Goal: Entertainment & Leisure: Consume media (video, audio)

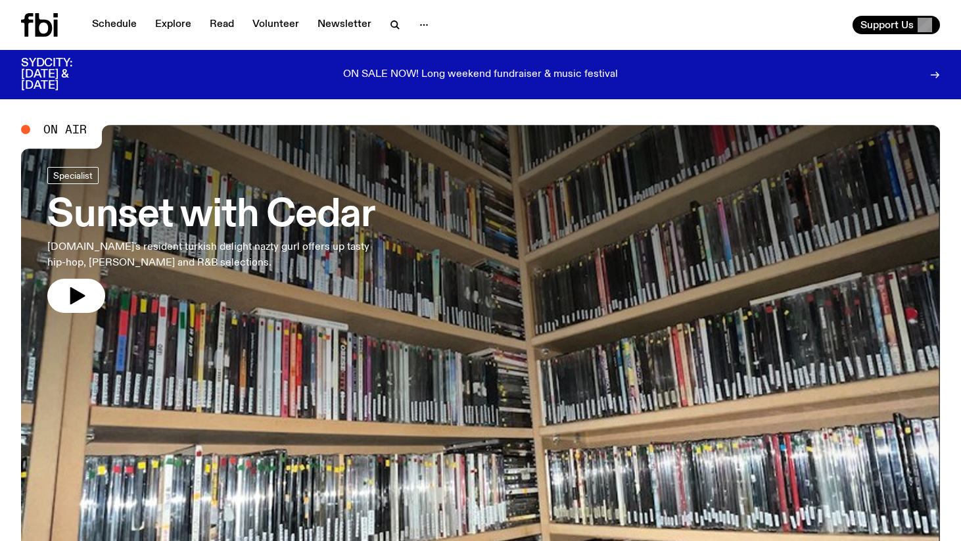
click at [74, 132] on span "On Air" at bounding box center [64, 130] width 43 height 12
click at [78, 293] on icon "button" at bounding box center [77, 295] width 15 height 17
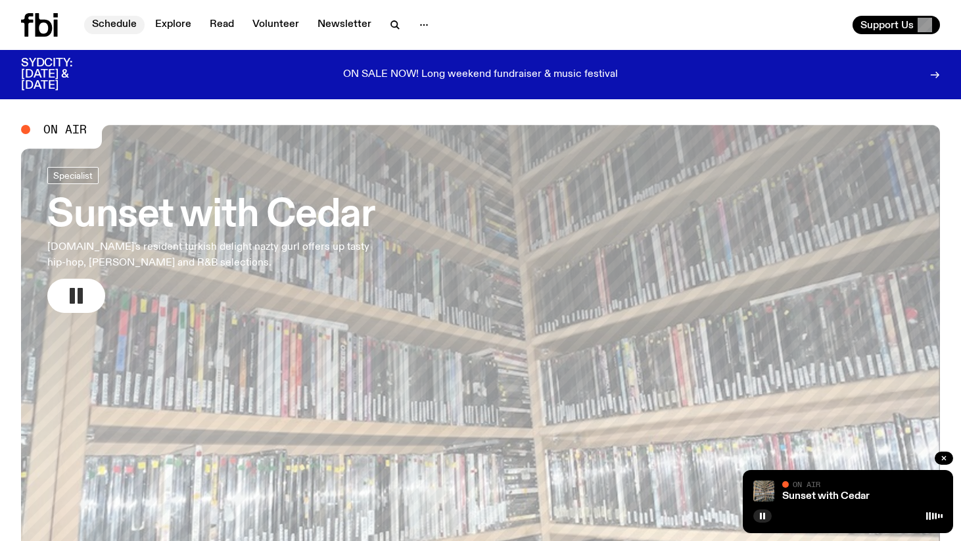
click at [112, 24] on link "Schedule" at bounding box center [114, 25] width 60 height 18
click at [78, 297] on rect "button" at bounding box center [80, 296] width 5 height 16
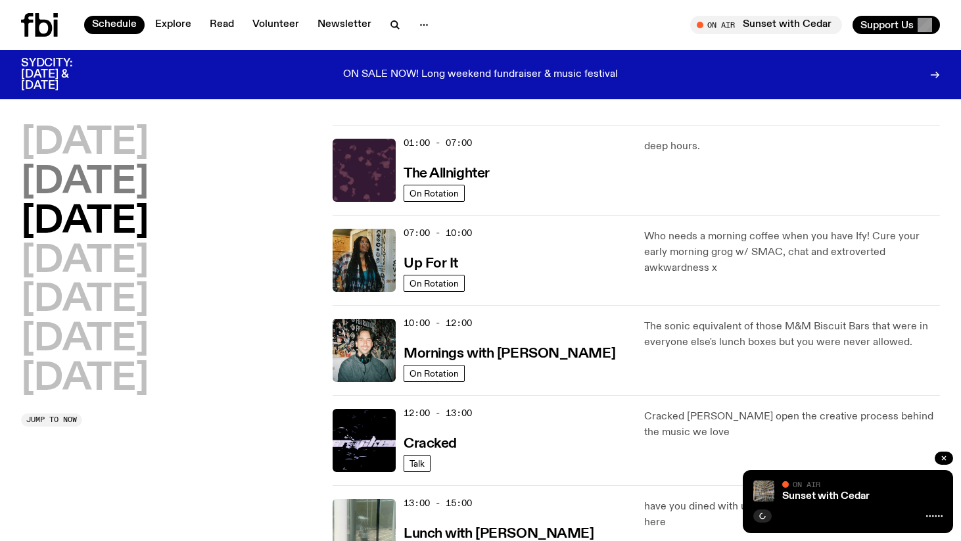
click at [141, 185] on h2 "Tuesday" at bounding box center [85, 182] width 128 height 37
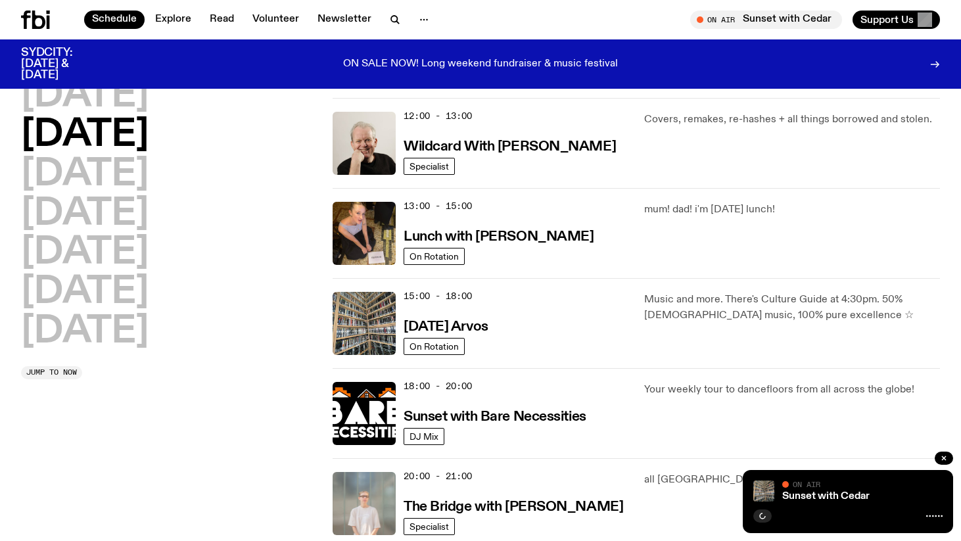
scroll to position [297, 0]
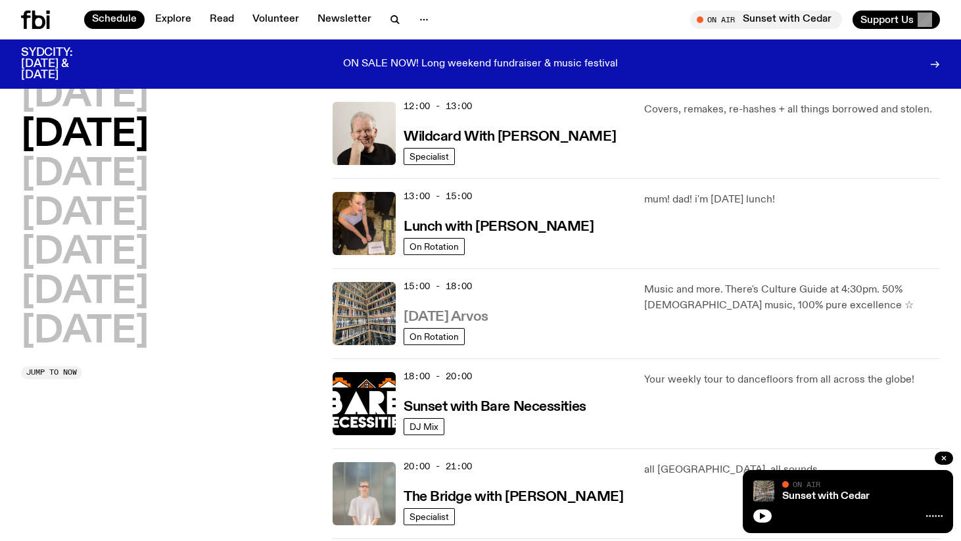
click at [442, 322] on h3 "Tuesday Arvos" at bounding box center [446, 317] width 85 height 14
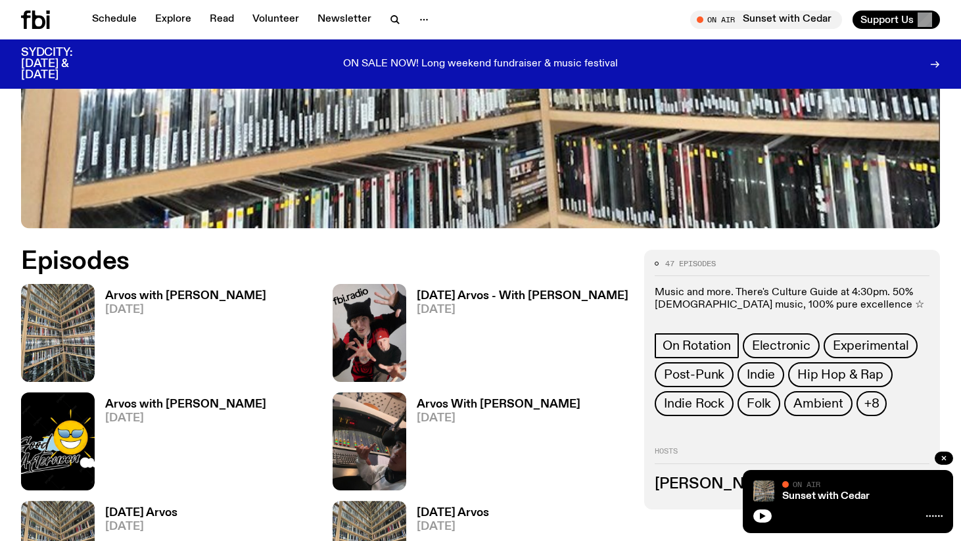
scroll to position [472, 0]
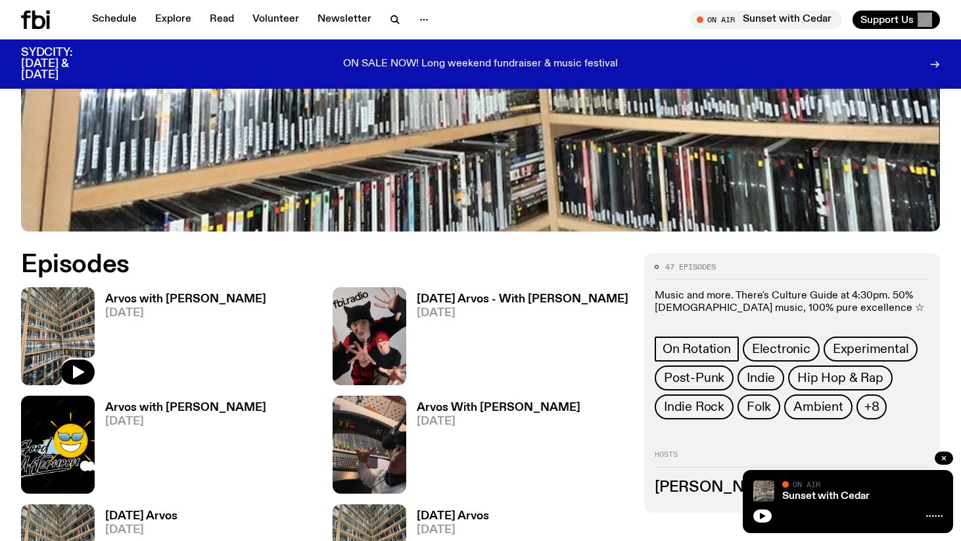
click at [71, 314] on img at bounding box center [58, 336] width 74 height 98
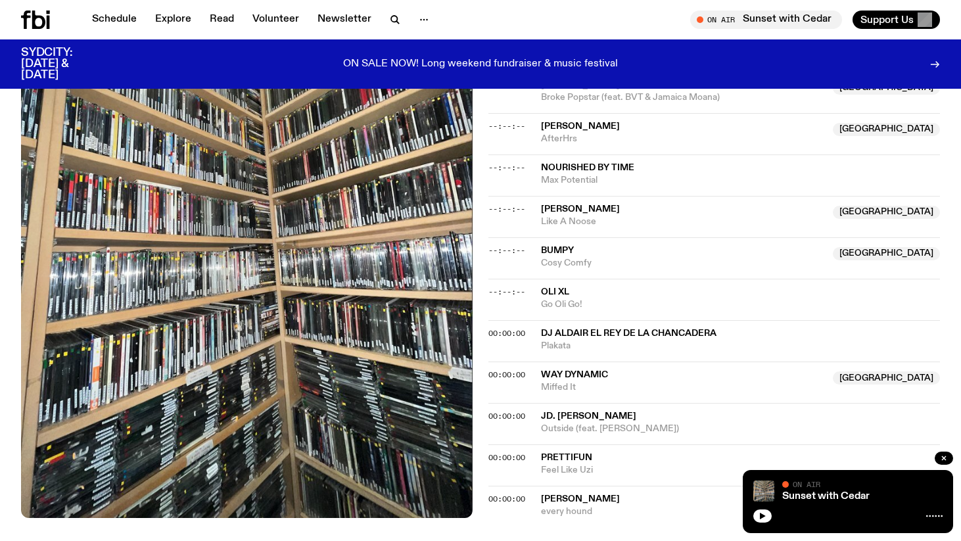
scroll to position [1824, 0]
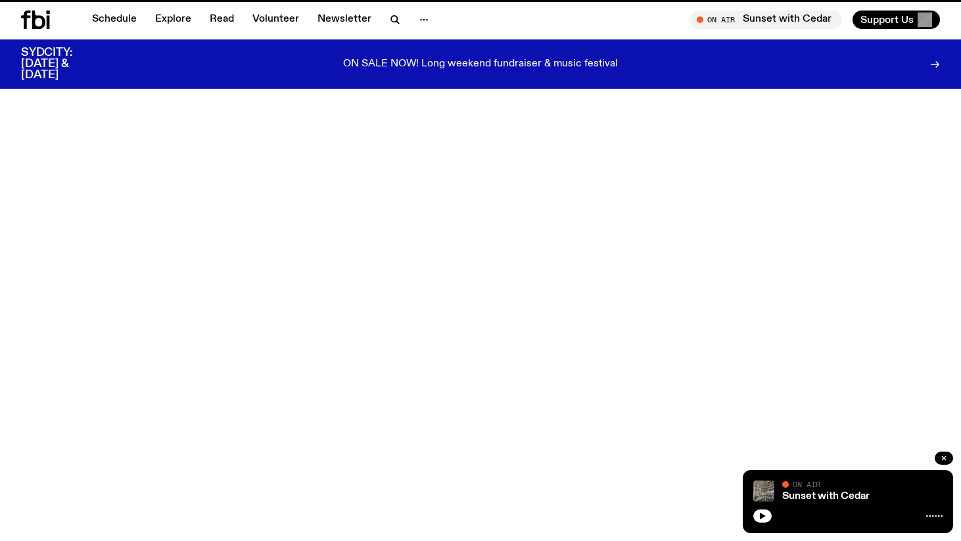
scroll to position [472, 0]
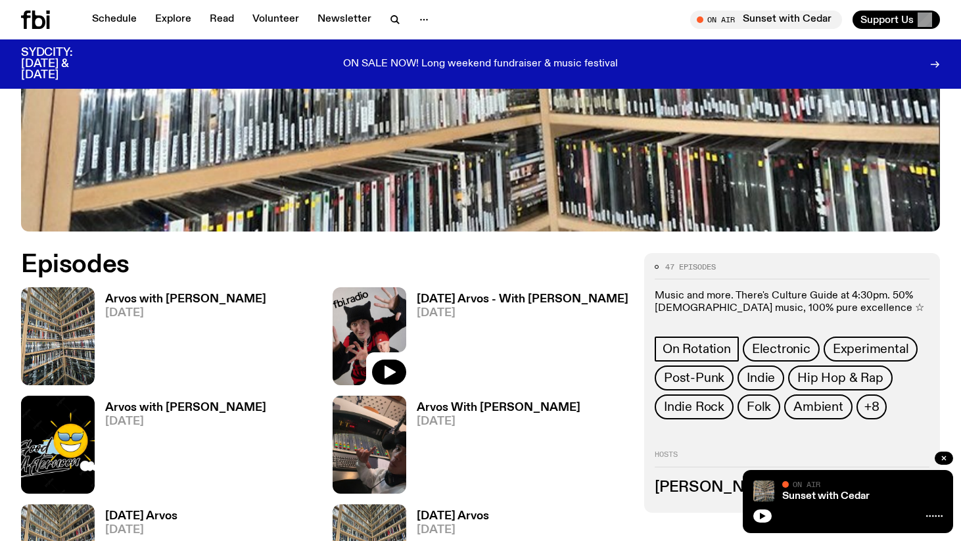
click at [368, 330] on img at bounding box center [370, 336] width 74 height 98
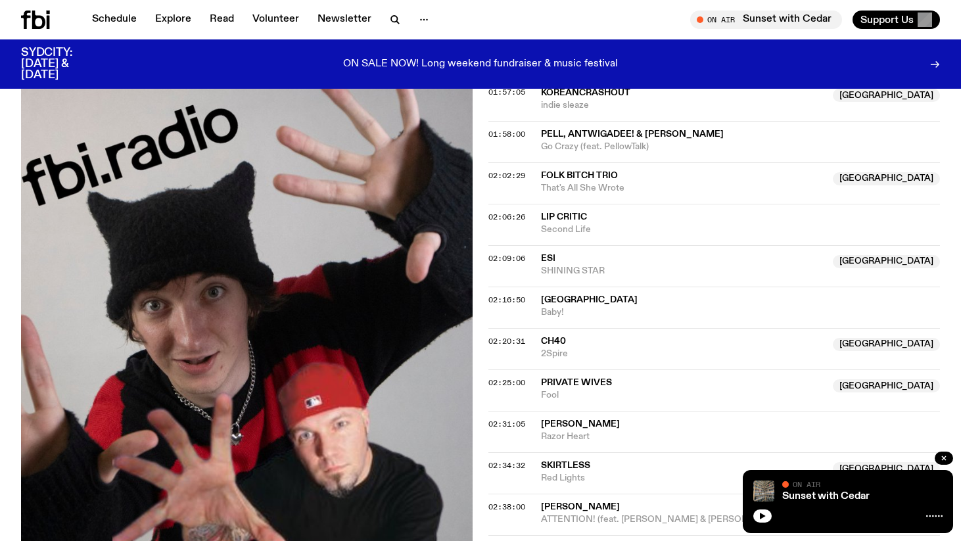
scroll to position [1595, 0]
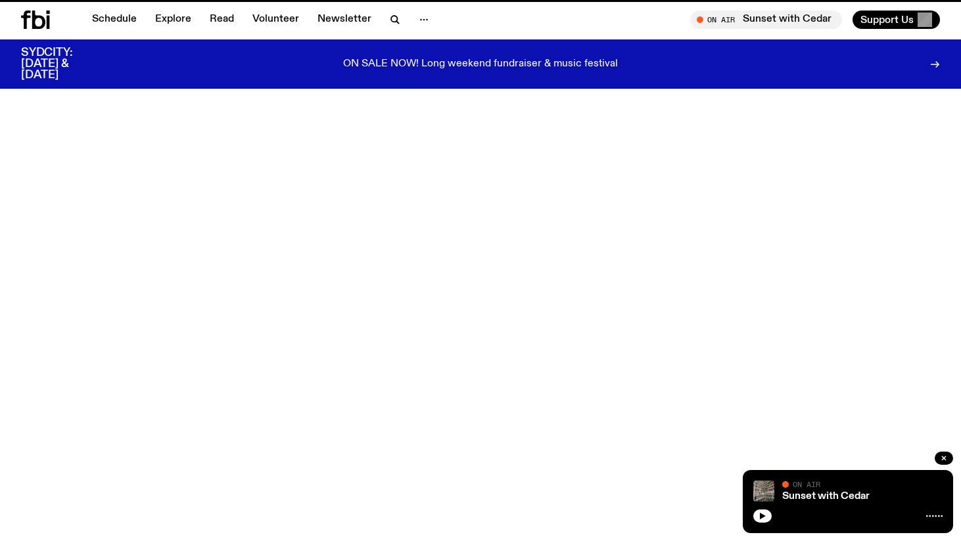
scroll to position [472, 0]
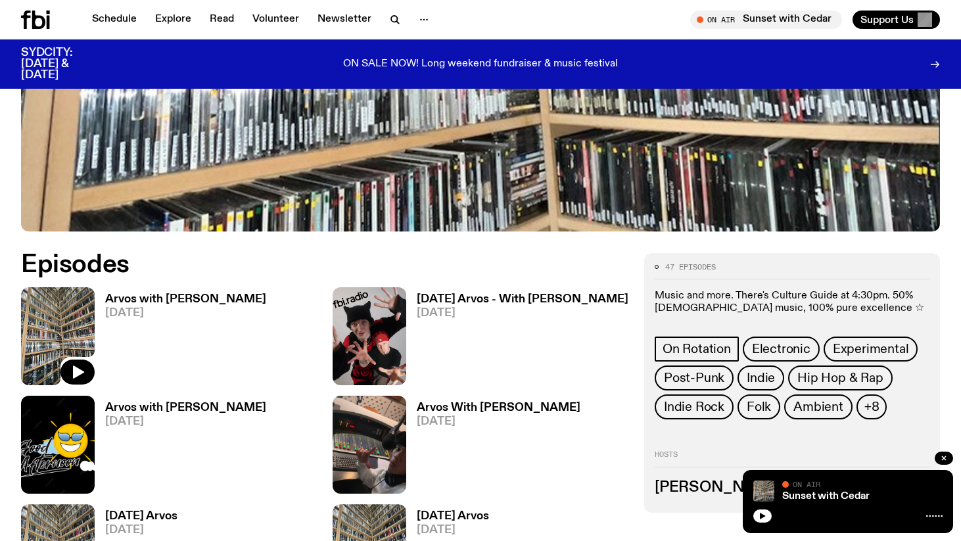
click at [63, 319] on img at bounding box center [58, 336] width 74 height 98
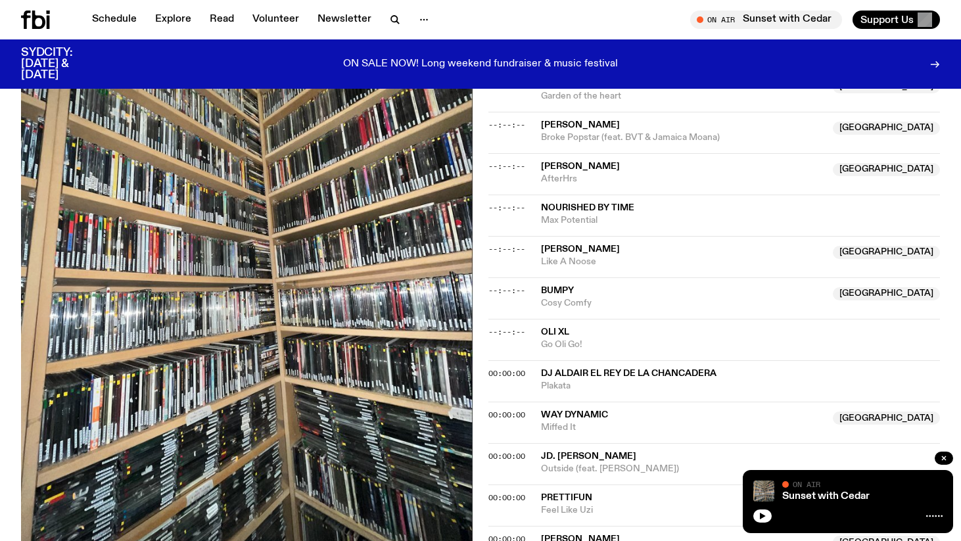
scroll to position [1822, 0]
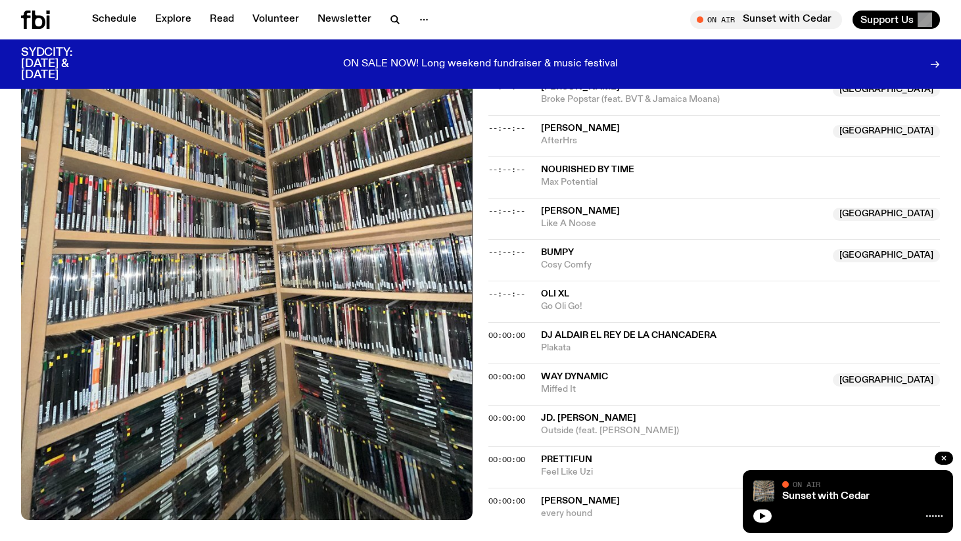
click at [597, 166] on span "Nourished By Time" at bounding box center [587, 169] width 93 height 9
